Goal: Information Seeking & Learning: Learn about a topic

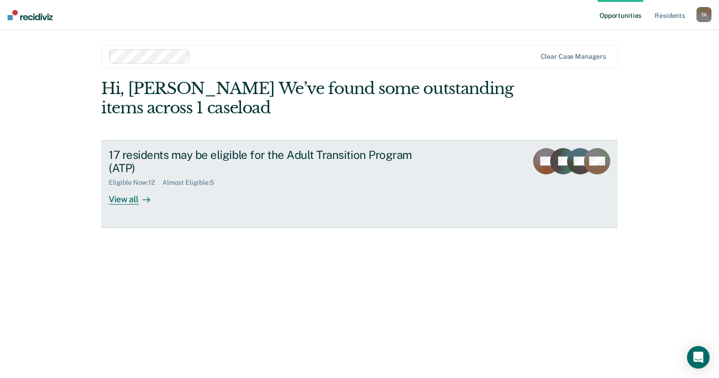
click at [133, 195] on div "View all" at bounding box center [135, 196] width 53 height 18
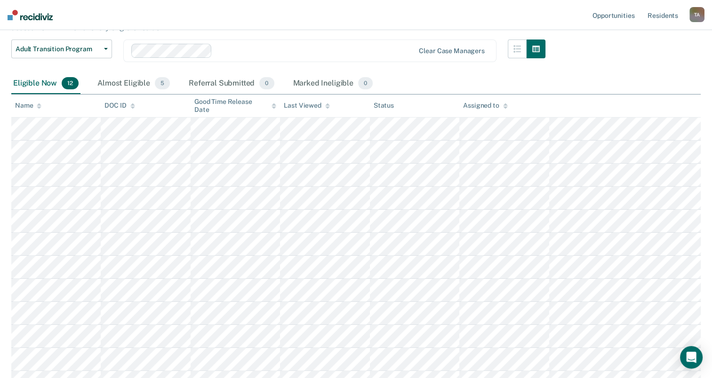
scroll to position [119, 0]
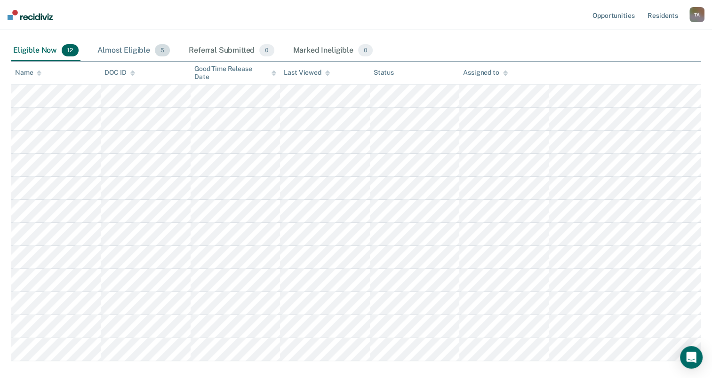
click at [121, 44] on div "Almost Eligible 5" at bounding box center [134, 50] width 76 height 21
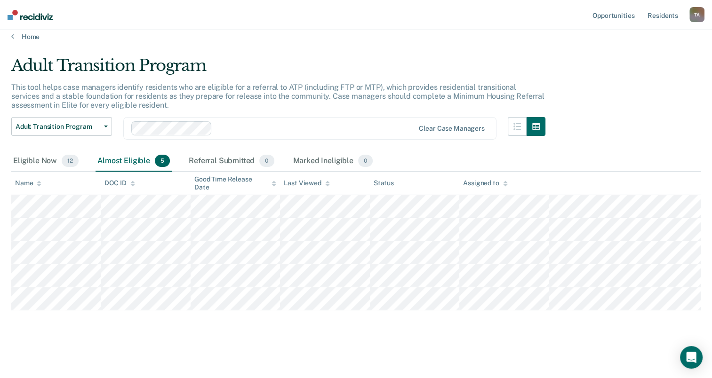
scroll to position [8, 0]
click at [46, 162] on div "Eligible Now 12" at bounding box center [45, 162] width 69 height 21
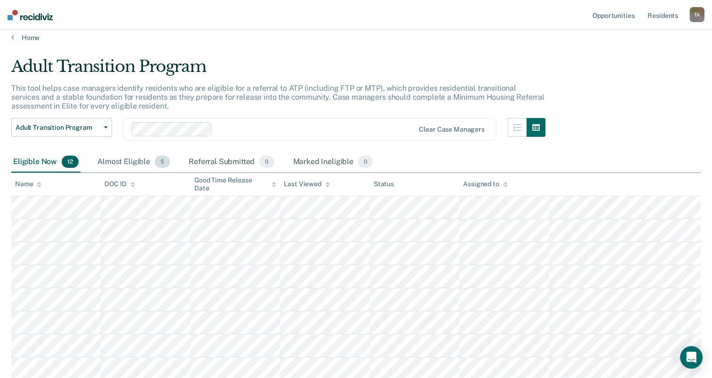
click at [104, 162] on div "Almost Eligible 5" at bounding box center [134, 162] width 76 height 21
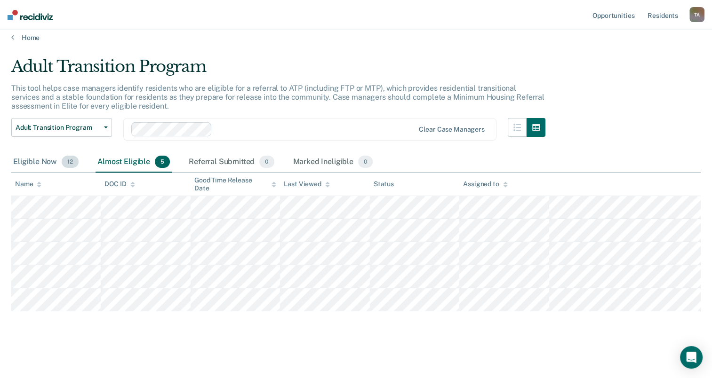
click at [35, 163] on div "Eligible Now 12" at bounding box center [45, 162] width 69 height 21
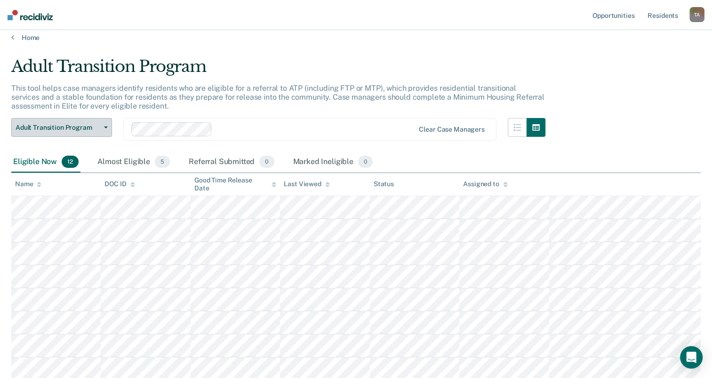
click at [103, 130] on button "Adult Transition Program" at bounding box center [61, 127] width 101 height 19
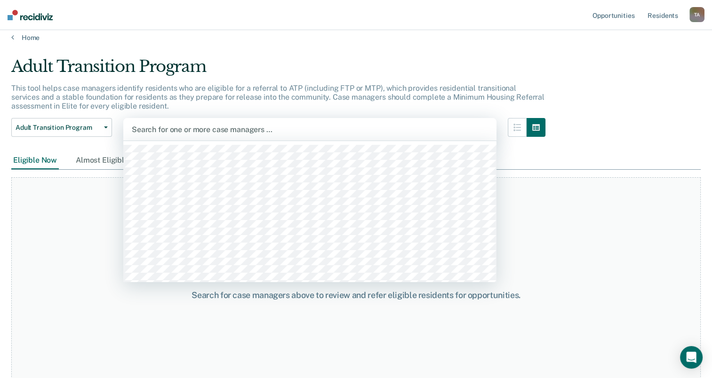
click at [455, 128] on div at bounding box center [310, 129] width 356 height 11
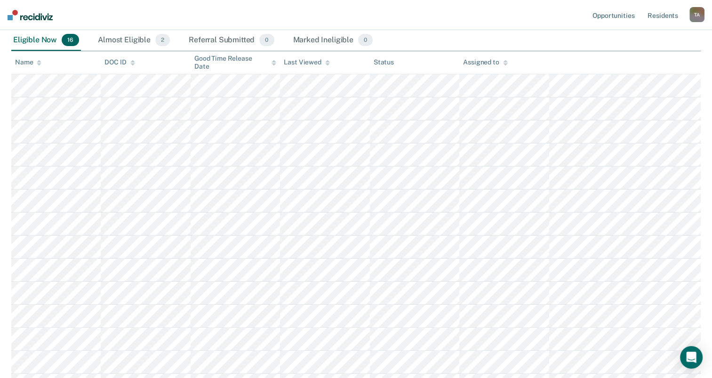
scroll to position [124, 0]
